Goal: Task Accomplishment & Management: Complete application form

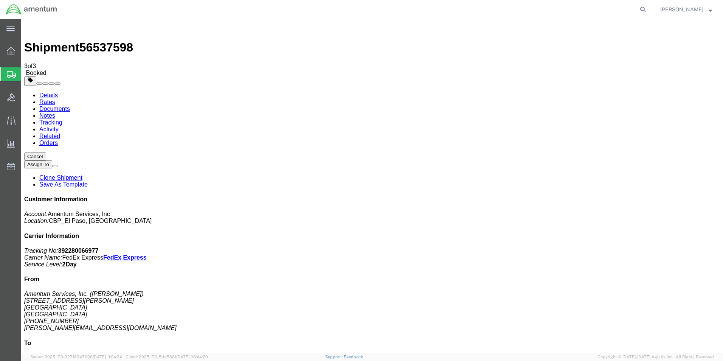
click at [0, 0] on span "Create Shipment" at bounding box center [0, 0] width 0 height 0
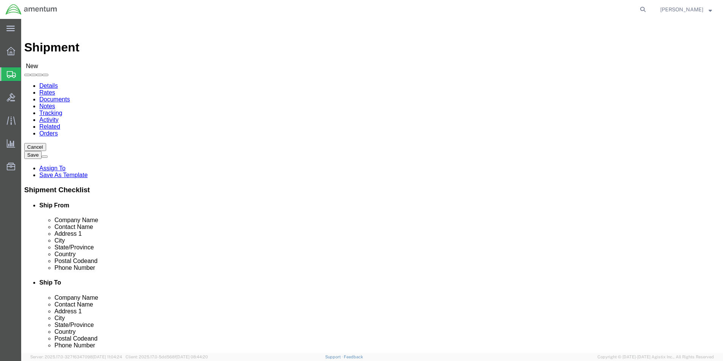
select select "MYPROFILE"
select select "[GEOGRAPHIC_DATA]"
type input "wsd"
select select "49946"
select select "CA"
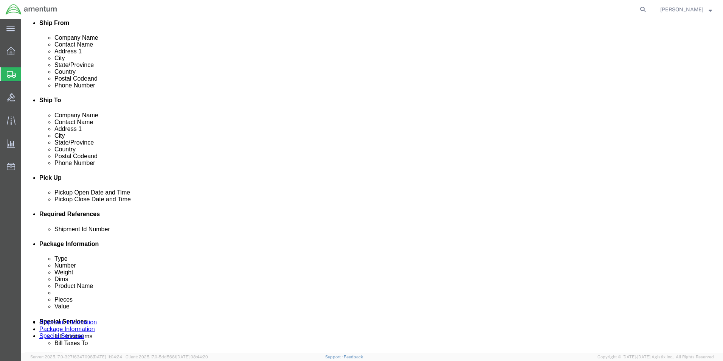
scroll to position [189, 0]
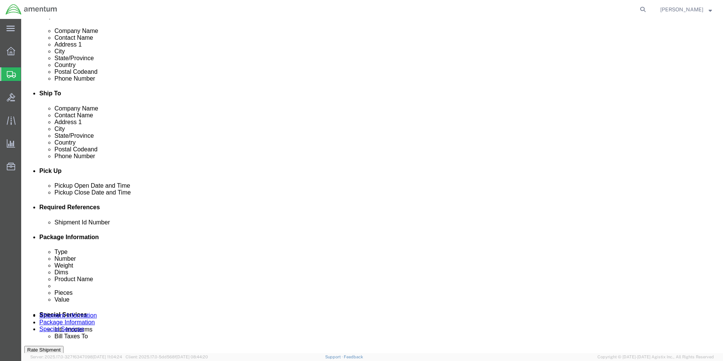
click input "text"
type input "94947"
click button "Add reference"
click select "Select Account Type Activity ID Airline Appointment Number ASN Batch Request # …"
select select "DEPT"
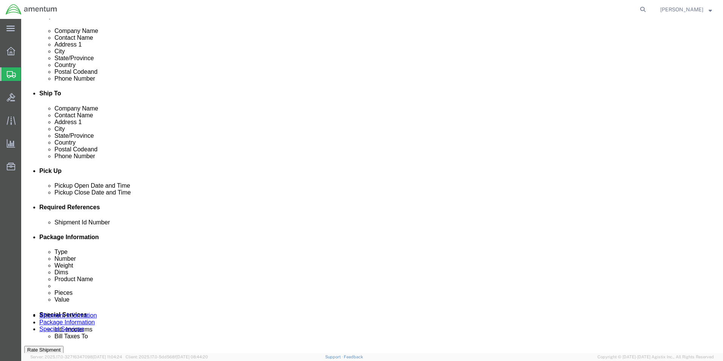
click select "Select Account Type Activity ID Airline Appointment Number ASN Batch Request # …"
type input "CBP"
click button "Add reference"
click select "Select Account Type Activity ID Airline Appointment Number ASN Batch Request # …"
select select "CUSTREF"
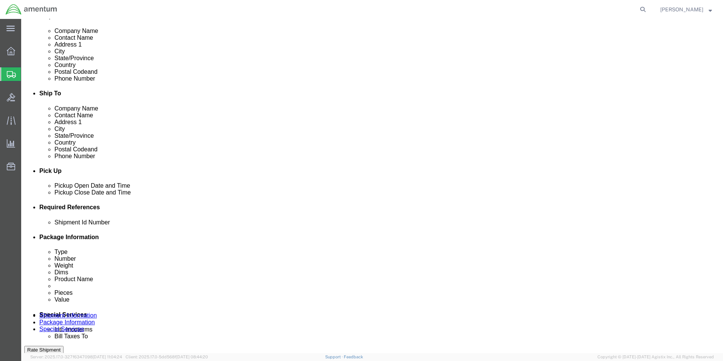
click select "Select Account Type Activity ID Airline Appointment Number ASN Batch Request # …"
click input "text"
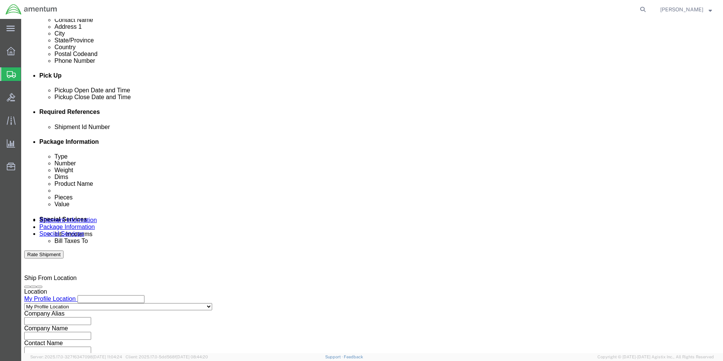
scroll to position [315, 0]
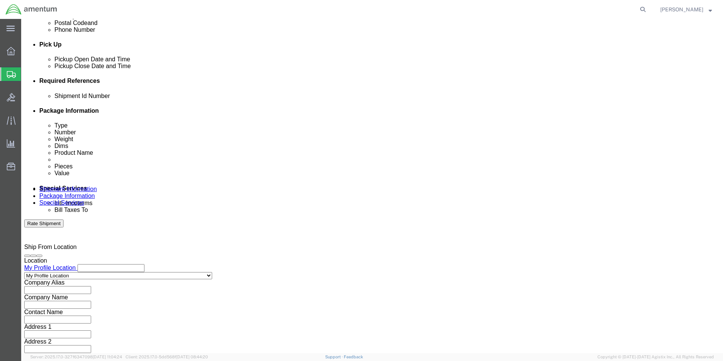
type input "325336"
click select "Select Air Less than Truckload Multi-Leg Ocean Freight Rail Small Parcel Truckl…"
select select "SMAL"
click select "Select Air Less than Truckload Multi-Leg Ocean Freight Rail Small Parcel Truckl…"
click button "Continue"
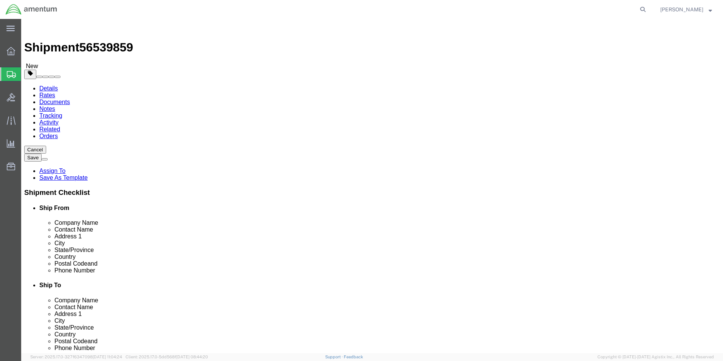
click select "Select Bale(s) Basket(s) Bolt(s) Bottle(s) Buckets Bulk Bundle(s) Can(s) Cardbo…"
select select "ENV"
click select "Select Bale(s) Basket(s) Bolt(s) Bottle(s) Buckets Bulk Bundle(s) Can(s) Cardbo…"
type input "9.50"
type input "12.50"
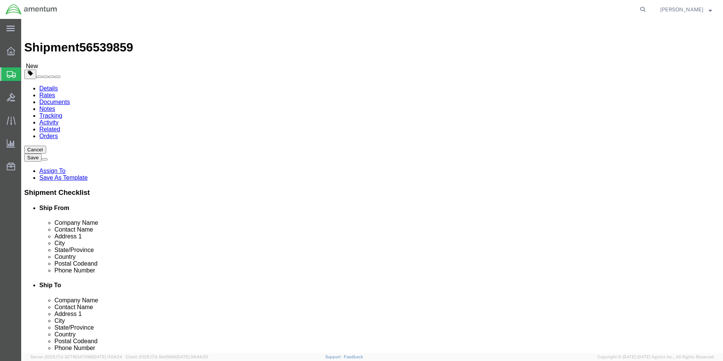
type input "0.25"
type input "1"
click link "Add Content"
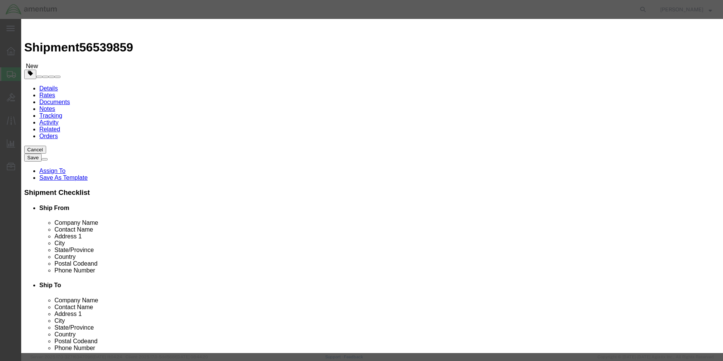
click input "text"
type input "strip, wear"
type input "1"
type input "10.74"
click button "Save & Close"
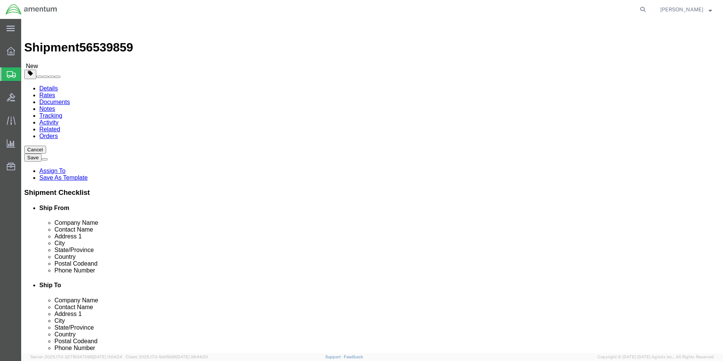
click button "Continue"
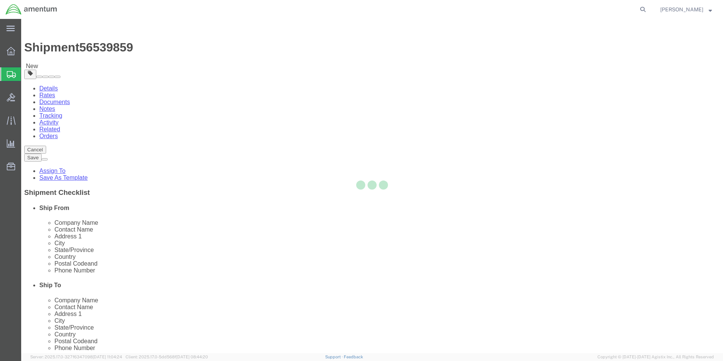
select select
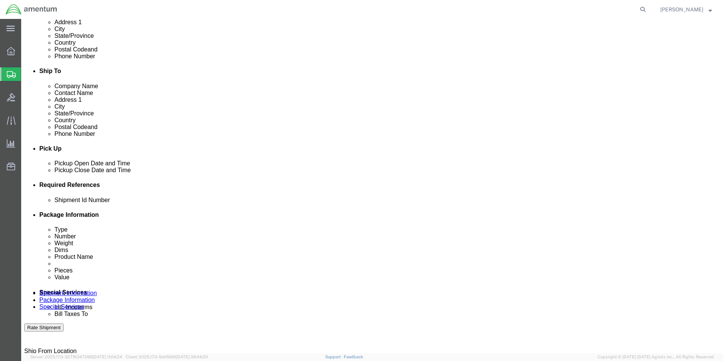
scroll to position [227, 0]
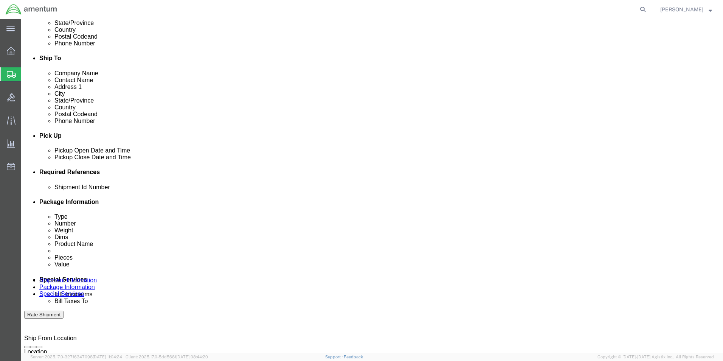
click select "Select Buyer Cost Center Department Operations Number Order Number Sales Person"
select select "COSTCENTER"
click select "Select Buyer Cost Center Department Operations Number Order Number Sales Person"
type input "6118.03.03.2219.000.elp.0000"
click select "Select Recipient Account Sender/Shipper Third Party Account"
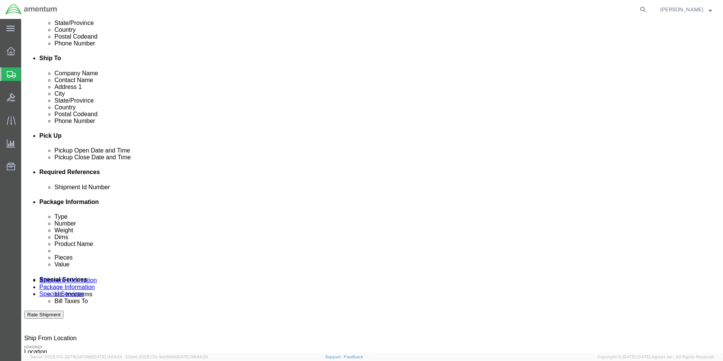
select select "SHIP"
click select "Select Recipient Account Sender/Shipper Third Party Account"
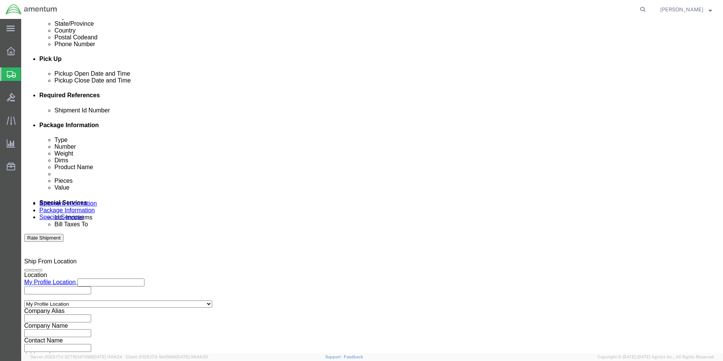
scroll to position [340, 0]
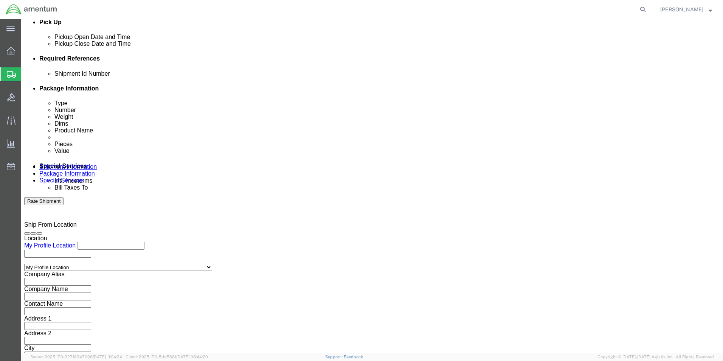
click input "text"
type input "[PERSON_NAME].n"
type input "[PERSON_NAME][EMAIL_ADDRESS][PERSON_NAME][DOMAIN_NAME]"
click button "Rate Shipment"
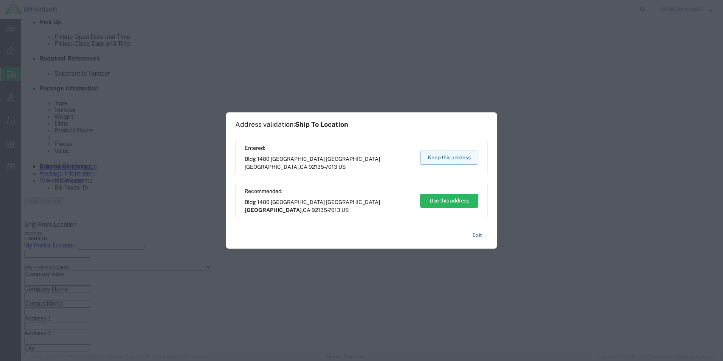
click at [464, 158] on button "Keep this address" at bounding box center [449, 158] width 58 height 14
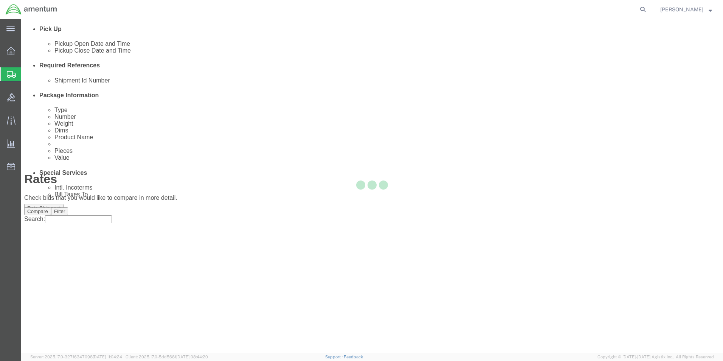
scroll to position [0, 0]
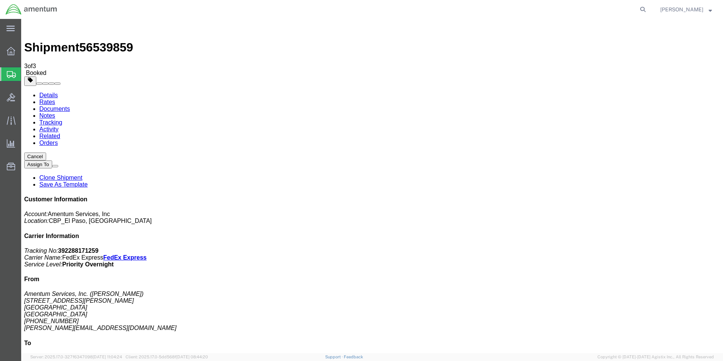
click at [0, 0] on span "Create Shipment" at bounding box center [0, 0] width 0 height 0
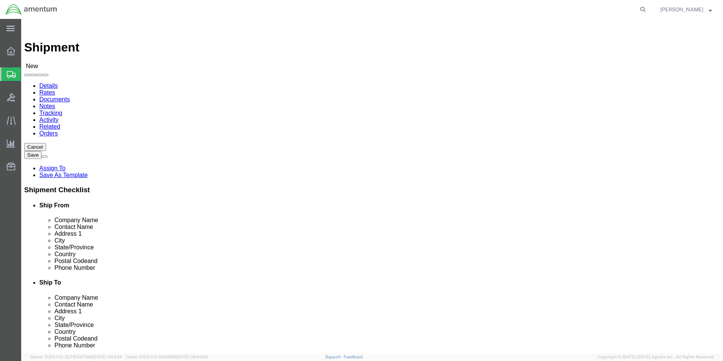
select select "MYPROFILE"
select select "[GEOGRAPHIC_DATA]"
click div "Location Select Select My Profile Location [PHONE_NUMBER] [PHONE_NUMBER] [PHONE…"
type input "WTU"
select select "49949"
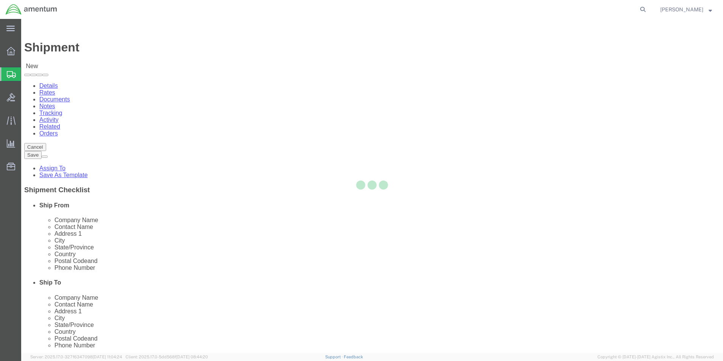
select select "AZ"
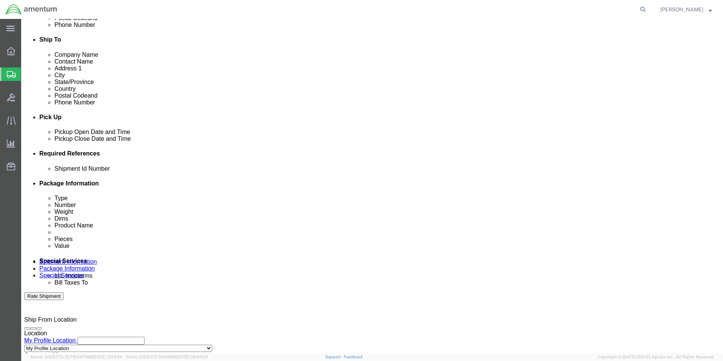
scroll to position [265, 0]
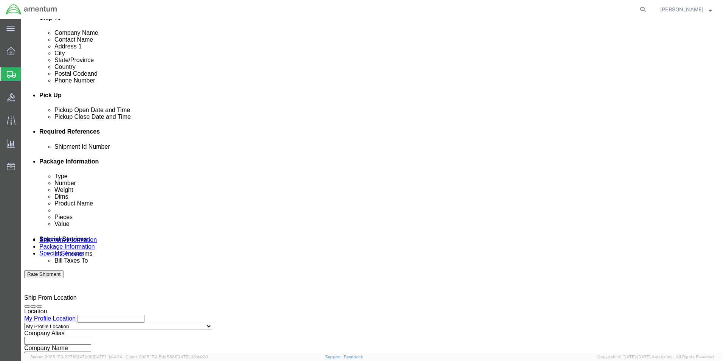
click input "text"
type input "94948"
click button "Add reference"
click select "Select Account Type Activity ID Airline Appointment Number ASN Batch Request # …"
select select "DEPT"
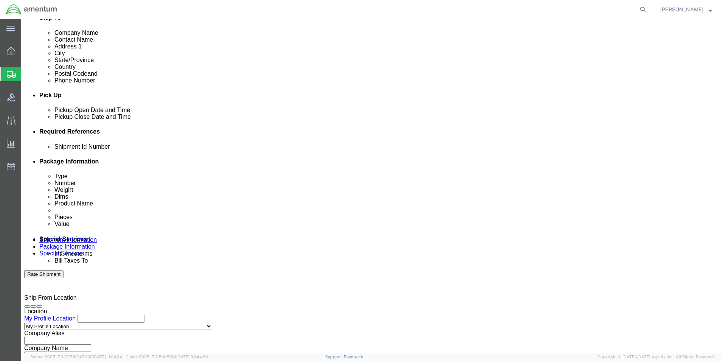
click select "Select Account Type Activity ID Airline Appointment Number ASN Batch Request # …"
click input "text"
type input "CBP"
click button "Add reference"
click select "Select Account Type Activity ID Airline Appointment Number ASN Batch Request # …"
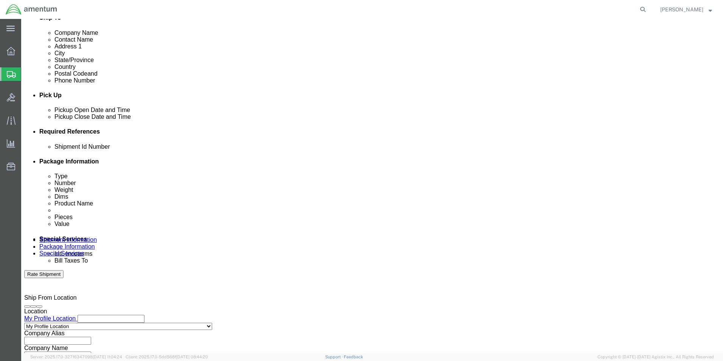
select select "CUSTREF"
click select "Select Account Type Activity ID Airline Appointment Number ASN Batch Request # …"
click input "text"
type input "325478"
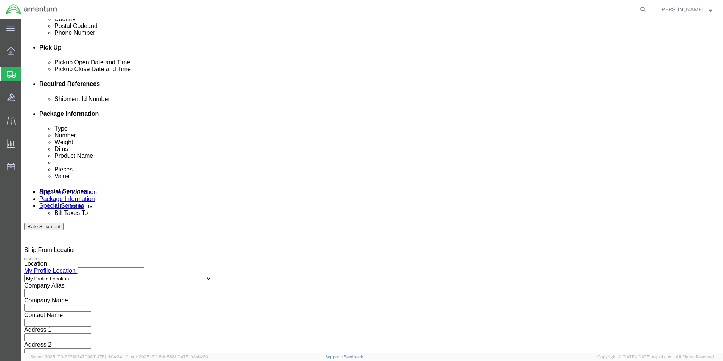
scroll to position [315, 0]
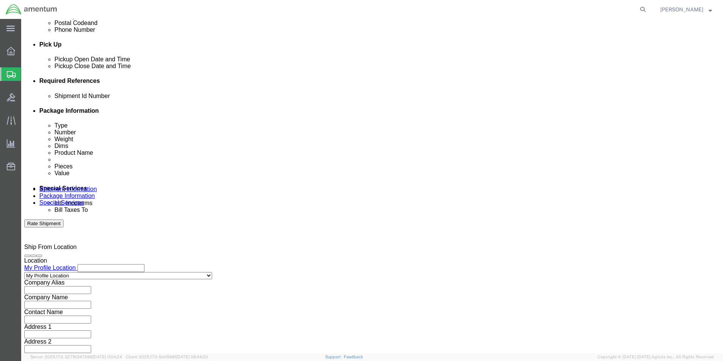
click select "Select Air Less than Truckload Multi-Leg Ocean Freight Rail Small Parcel Truckl…"
select select "SMAL"
click select "Select Air Less than Truckload Multi-Leg Ocean Freight Rail Small Parcel Truckl…"
click button "Continue"
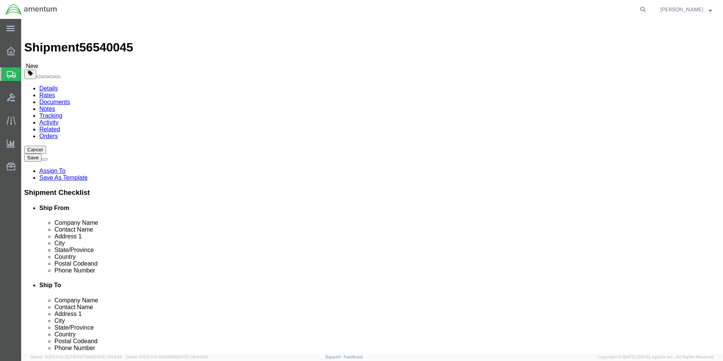
click select "Select Bale(s) Basket(s) Bolt(s) Bottle(s) Buckets Bulk Bundle(s) Can(s) Cardbo…"
select select "ENV"
click select "Select Bale(s) Basket(s) Bolt(s) Bottle(s) Buckets Bulk Bundle(s) Can(s) Cardbo…"
type input "9.50"
type input "12.50"
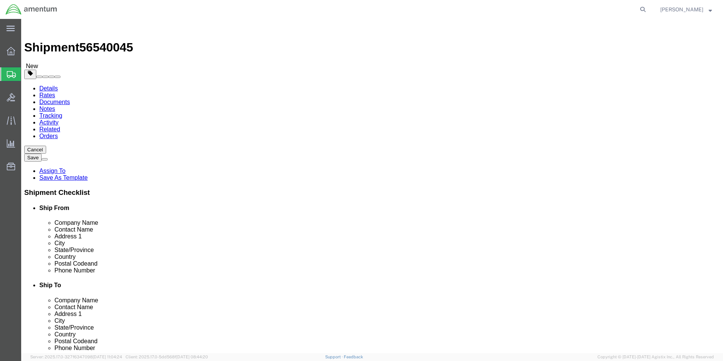
type input "0.25"
type input "1"
click link "Add Content"
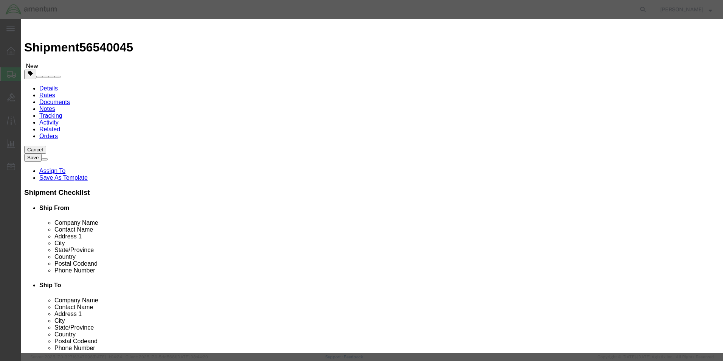
click input "text"
type input "BEARING, WASHER THRUST"
type input "1"
click input "text"
type input "20.00"
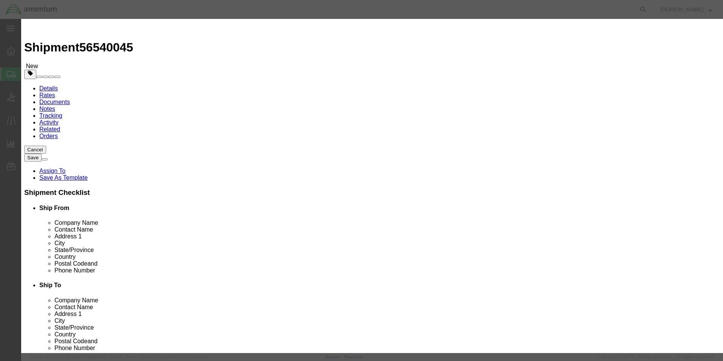
click button "Save & Close"
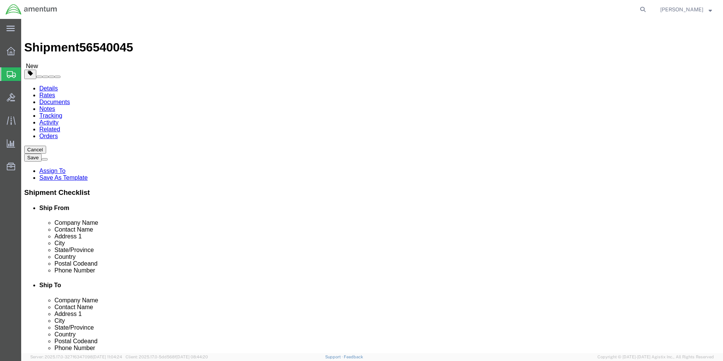
click button "Continue"
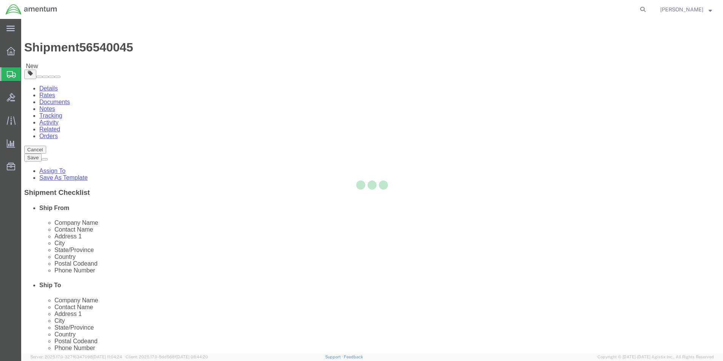
select select
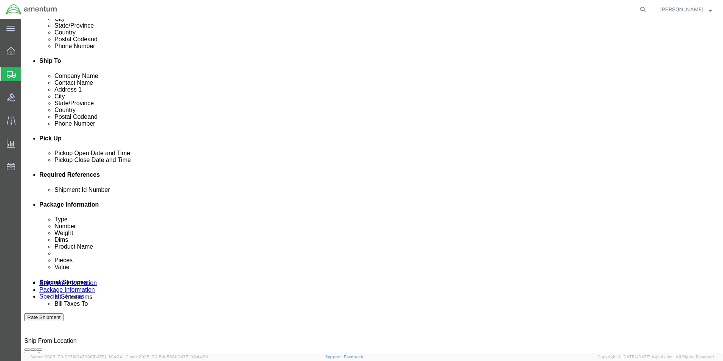
scroll to position [227, 0]
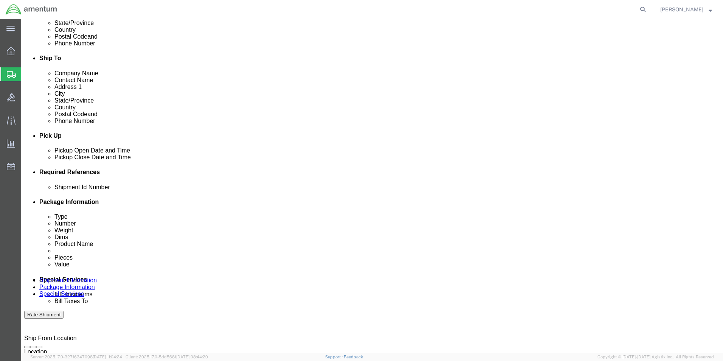
click select "Select Buyer Cost Center Department Operations Number Order Number Sales Person"
select select "COSTCENTER"
click select "Select Buyer Cost Center Department Operations Number Order Number Sales Person"
type input "6118.03.03.2219.000.ELP.0000"
click select "Select Recipient Account Sender/Shipper Third Party Account"
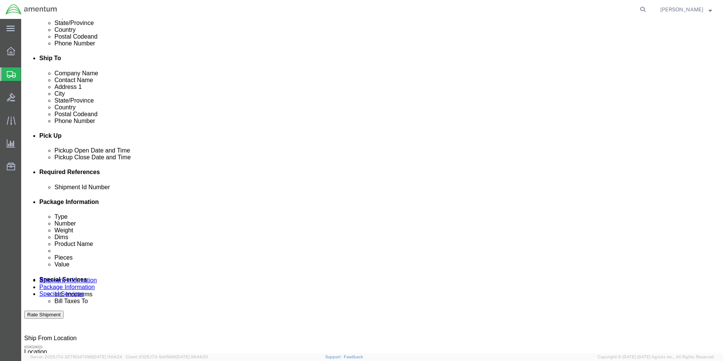
select select "SHIP"
click select "Select Recipient Account Sender/Shipper Third Party Account"
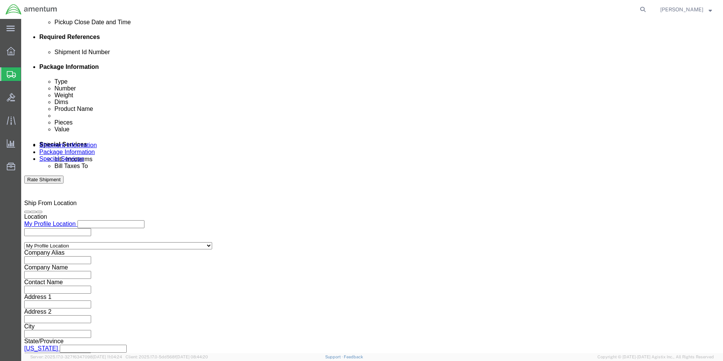
scroll to position [378, 0]
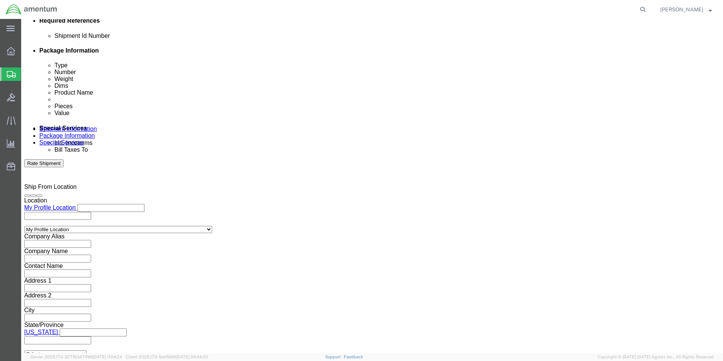
click input "text"
type input "[PERSON_NAME][EMAIL_ADDRESS][PERSON_NAME][DOMAIN_NAME]"
type input "[PERSON_NAME].N"
type input "[PERSON_NAME][EMAIL_ADDRESS][PERSON_NAME][DOMAIN_NAME],[PERSON_NAME][DOMAIN_NAM…"
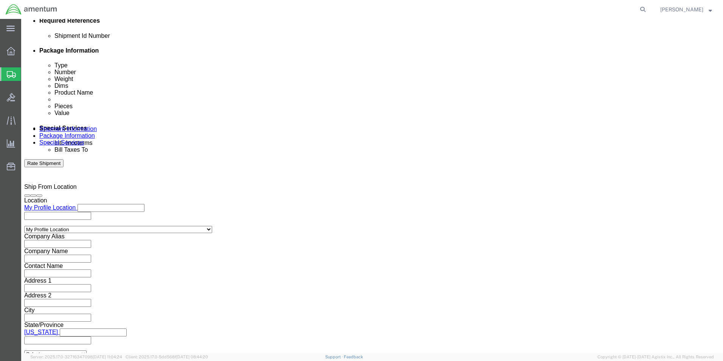
click button "Rate Shipment"
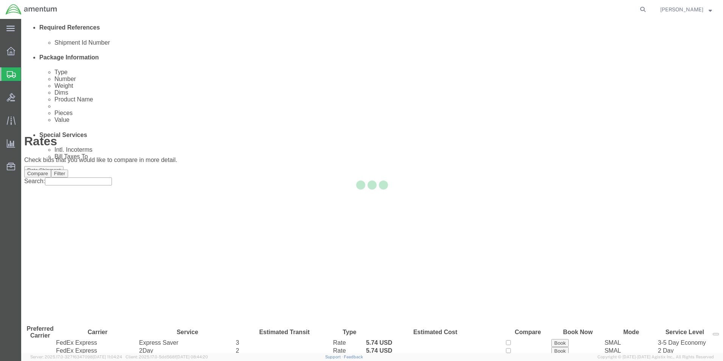
scroll to position [0, 0]
